Goal: Information Seeking & Learning: Find specific fact

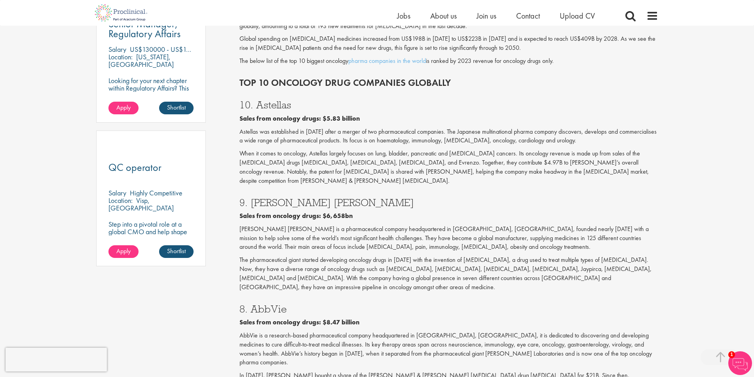
scroll to position [435, 0]
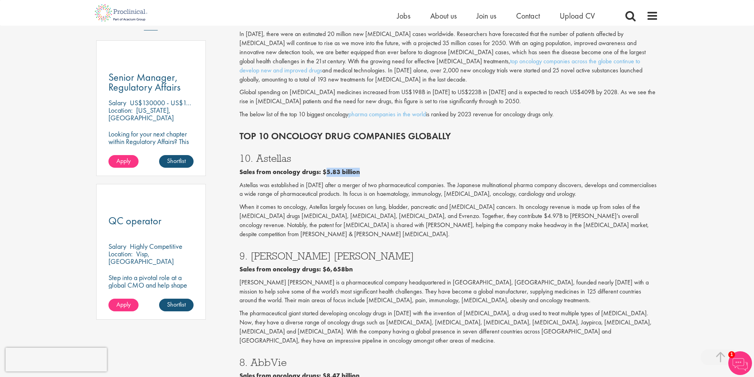
drag, startPoint x: 323, startPoint y: 163, endPoint x: 365, endPoint y: 162, distance: 41.2
click at [365, 168] on p "Sales from oncology drugs: $5.83 billion" at bounding box center [448, 172] width 419 height 9
click at [352, 265] on p "Sales from oncology drugs: $6,658bn" at bounding box center [448, 269] width 419 height 9
drag, startPoint x: 324, startPoint y: 250, endPoint x: 365, endPoint y: 253, distance: 41.3
click at [365, 265] on p "Sales from oncology drugs: $6,658bn" at bounding box center [448, 269] width 419 height 9
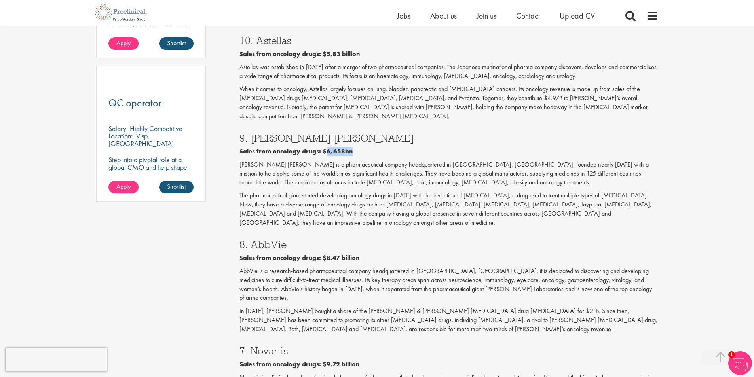
scroll to position [554, 0]
click at [253, 239] on h3 "8. AbbVie" at bounding box center [448, 244] width 419 height 10
drag, startPoint x: 248, startPoint y: 216, endPoint x: 272, endPoint y: 216, distance: 23.7
click at [272, 239] on h3 "8. AbbVie" at bounding box center [448, 244] width 419 height 10
drag, startPoint x: 323, startPoint y: 230, endPoint x: 359, endPoint y: 230, distance: 35.6
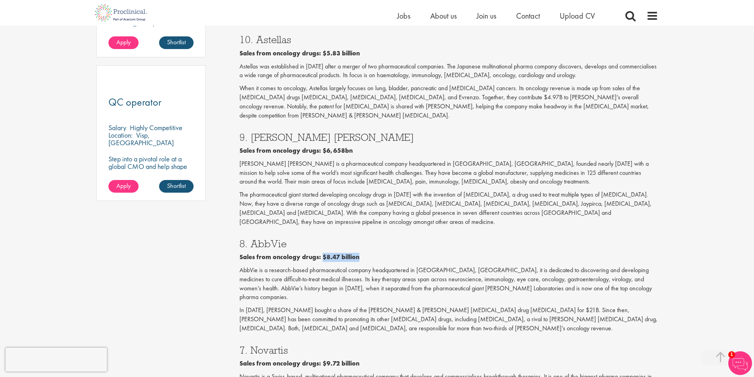
click at [359, 253] on p "Sales from oncology drugs: $8.47 billion" at bounding box center [448, 257] width 419 height 9
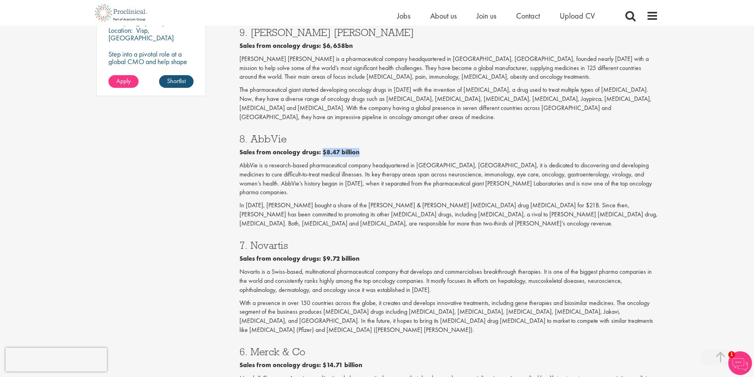
scroll to position [673, 0]
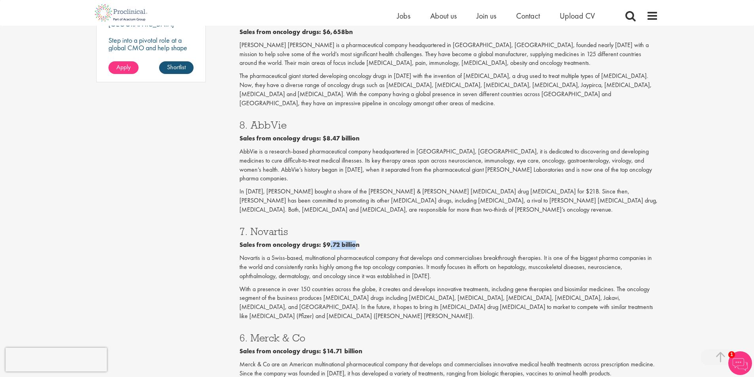
drag, startPoint x: 329, startPoint y: 210, endPoint x: 354, endPoint y: 210, distance: 25.3
click at [354, 241] on b "Sales from oncology drugs: $9.72 billion" at bounding box center [299, 245] width 120 height 8
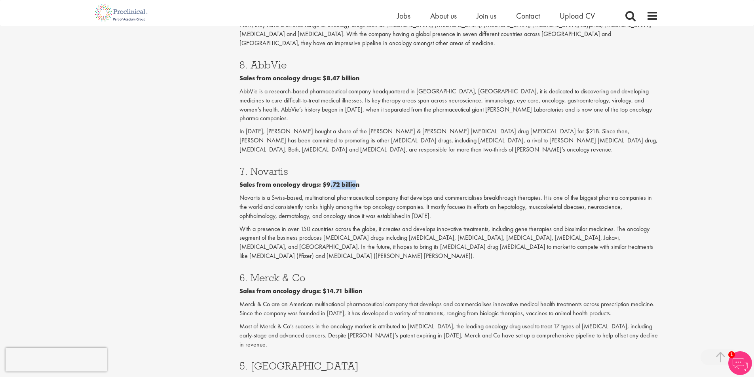
scroll to position [752, 0]
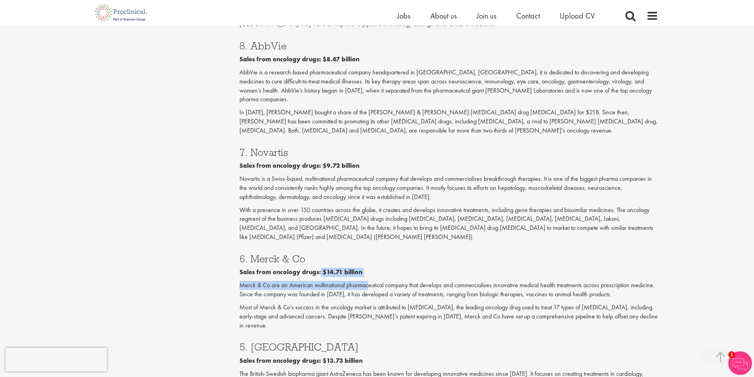
drag, startPoint x: 320, startPoint y: 226, endPoint x: 368, endPoint y: 232, distance: 48.3
click at [368, 246] on div "6. Merck & Co Sales from oncology drugs: $14.71 billion Merck & Co are an Ameri…" at bounding box center [449, 290] width 431 height 88
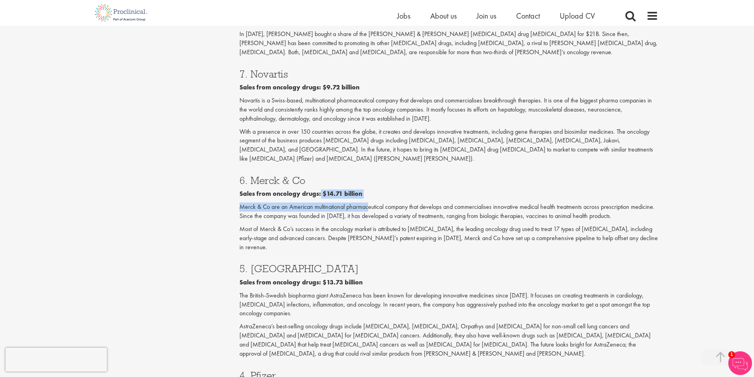
scroll to position [831, 0]
drag, startPoint x: 320, startPoint y: 227, endPoint x: 367, endPoint y: 230, distance: 46.8
click at [367, 277] on p "Sales from oncology drugs: $13.73 billion" at bounding box center [448, 281] width 419 height 9
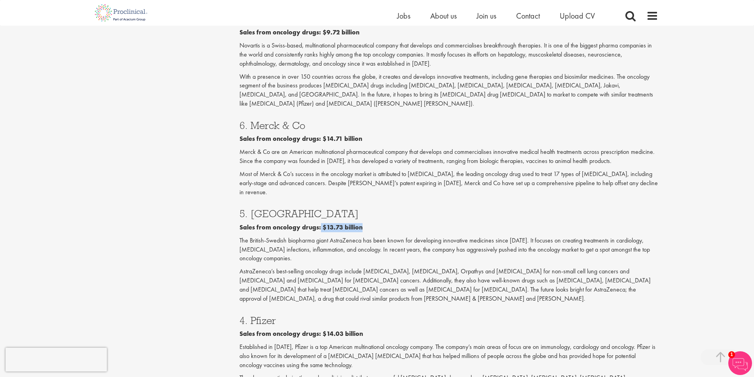
scroll to position [910, 0]
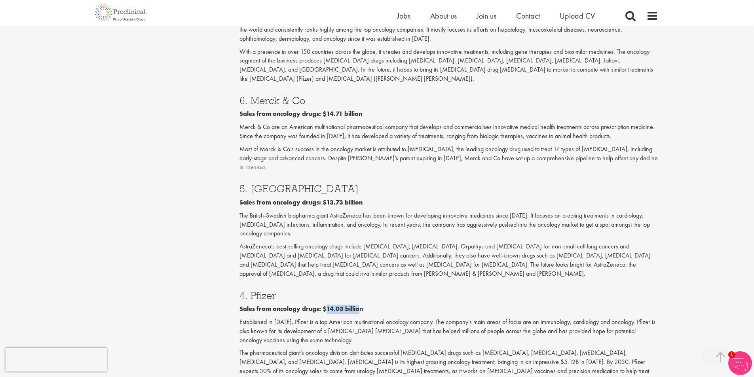
drag, startPoint x: 324, startPoint y: 244, endPoint x: 356, endPoint y: 247, distance: 32.2
click at [356, 305] on b "Sales from oncology drugs: $14.03 billion" at bounding box center [300, 309] width 123 height 8
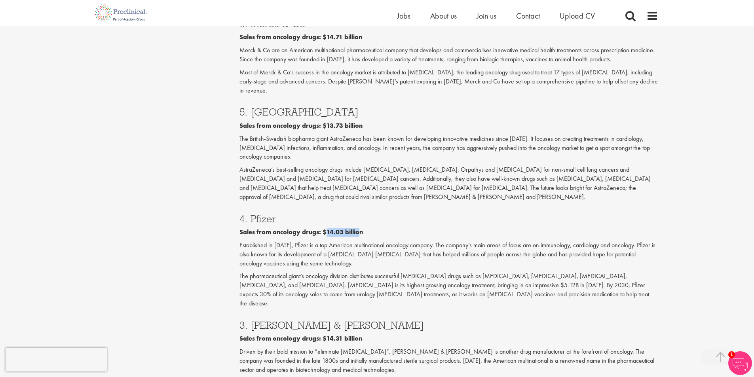
scroll to position [990, 0]
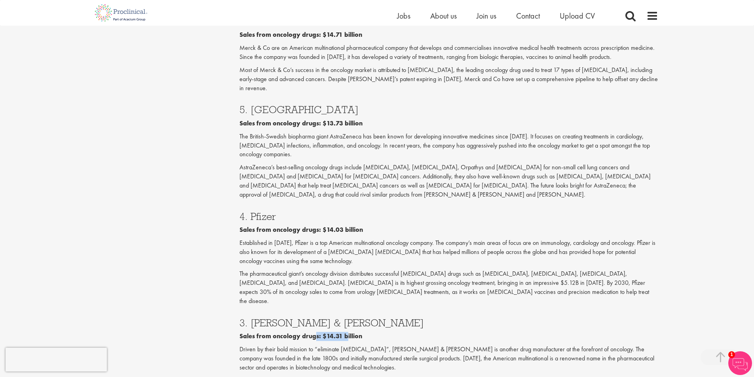
drag, startPoint x: 331, startPoint y: 265, endPoint x: 345, endPoint y: 265, distance: 14.2
click at [345, 332] on b "Sales from oncology drugs: $14.31 billion" at bounding box center [300, 336] width 123 height 8
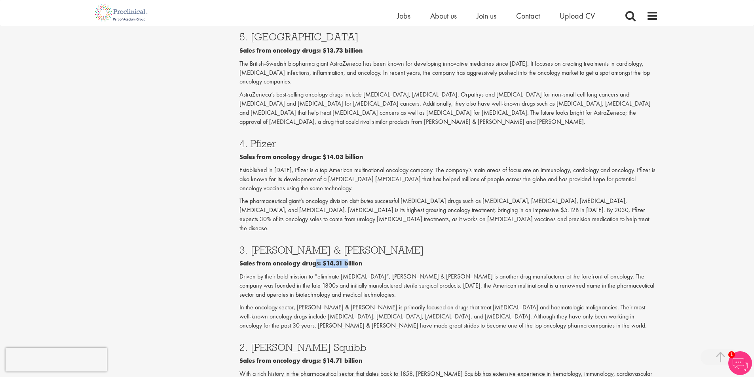
scroll to position [1069, 0]
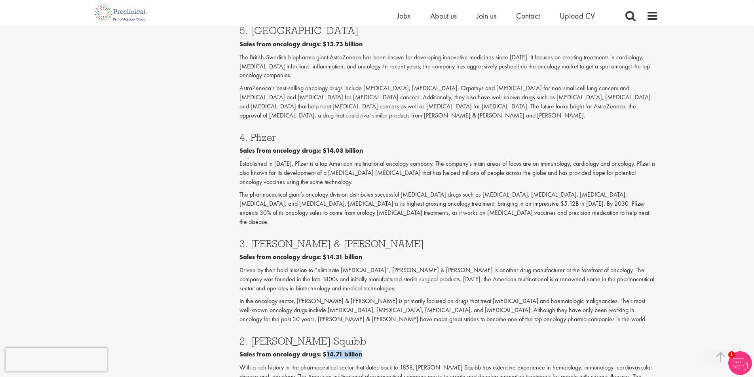
drag, startPoint x: 338, startPoint y: 283, endPoint x: 362, endPoint y: 283, distance: 23.4
click at [362, 350] on p "Sales from oncology drugs: $14.71 billion" at bounding box center [448, 354] width 419 height 9
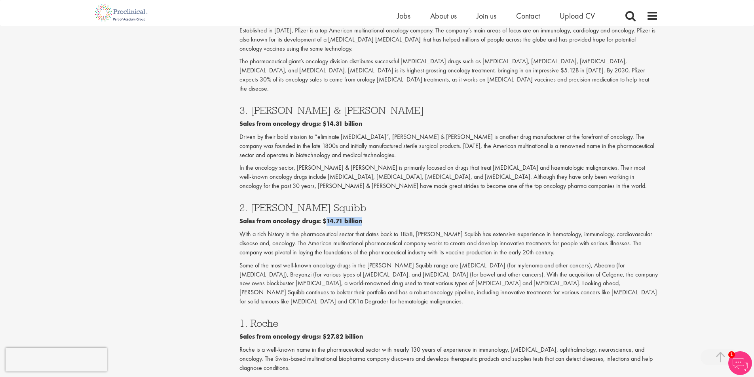
scroll to position [1227, 0]
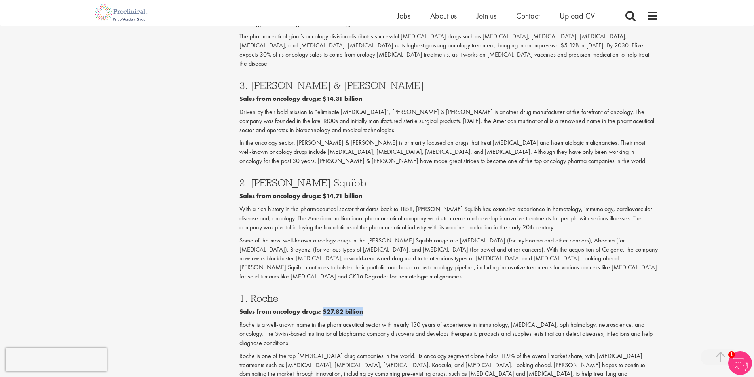
drag, startPoint x: 323, startPoint y: 232, endPoint x: 363, endPoint y: 230, distance: 40.8
click at [363, 308] on p "Sales from oncology drugs: $27.82 billion" at bounding box center [448, 312] width 419 height 9
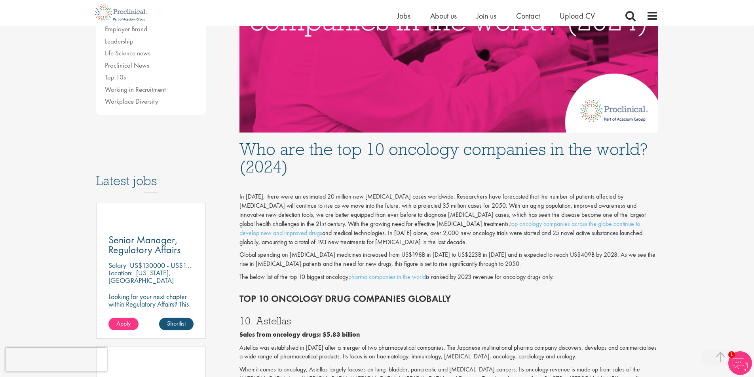
scroll to position [119, 0]
